Goal: Information Seeking & Learning: Learn about a topic

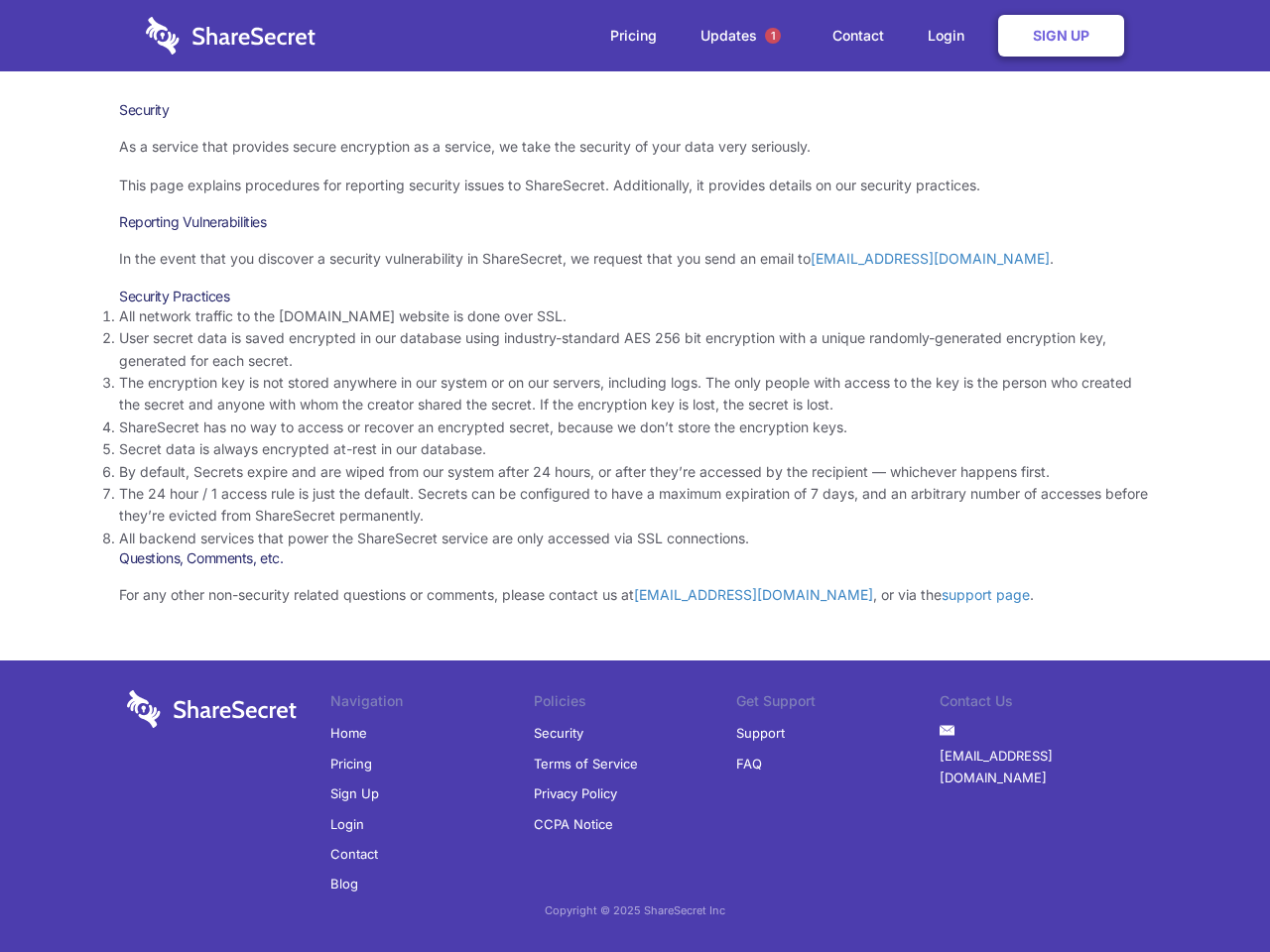
click at [635, 476] on li "By default, Secrets expire and are wiped from our system after 24 hours, or aft…" at bounding box center [634, 472] width 1031 height 22
click at [773, 36] on span "1" at bounding box center [773, 36] width 16 height 16
